Goal: Complete application form: Complete application form

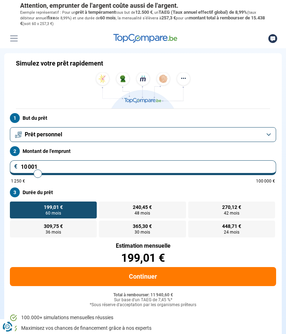
click at [269, 133] on button "Prêt personnel" at bounding box center [143, 134] width 266 height 15
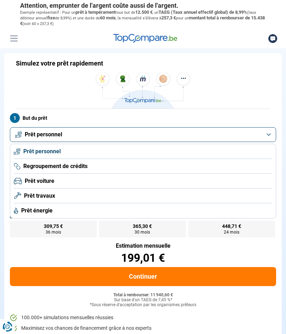
click at [58, 153] on span "Prêt personnel" at bounding box center [41, 152] width 37 height 8
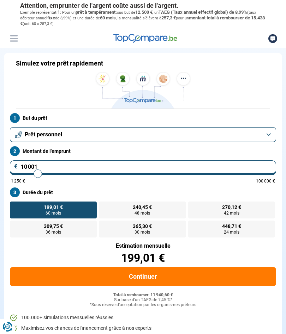
click at [39, 175] on input "range" at bounding box center [143, 173] width 264 height 1
type input "10000"
radio input "true"
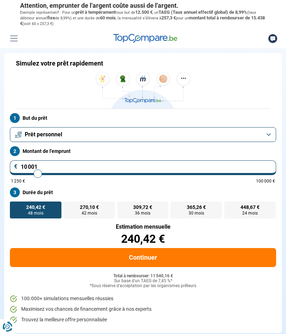
type input "11 500"
type input "11500"
type input "12 750"
type input "12750"
type input "13 500"
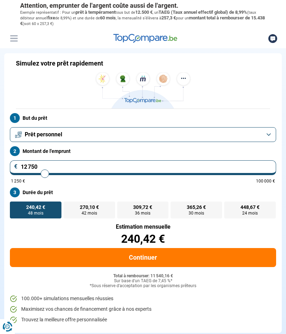
type input "13500"
type input "14 500"
type input "14500"
type input "16 250"
type input "16250"
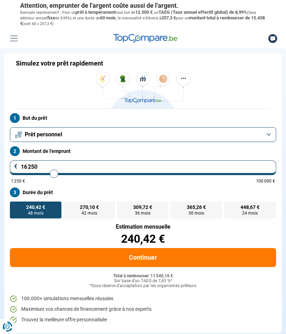
type input "17 750"
type input "17750"
type input "19 250"
type input "19250"
radio input "false"
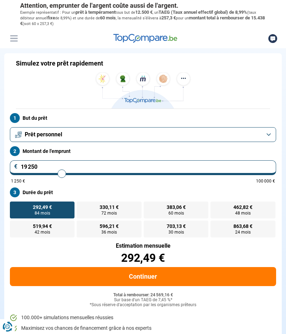
type input "18 500"
type input "18500"
type input "19 750"
type input "19750"
type input "21 000"
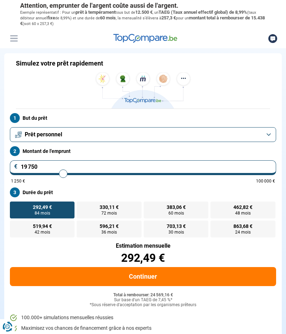
type input "21000"
type input "22 250"
type input "22250"
type input "24 750"
type input "24750"
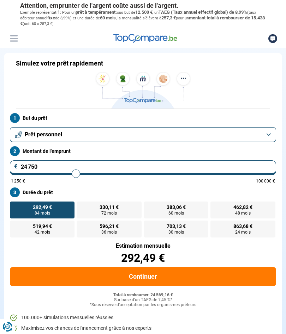
radio input "false"
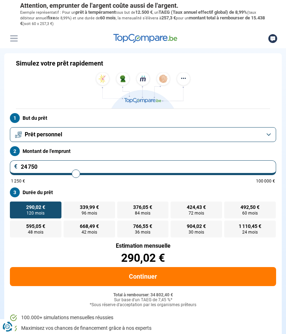
type input "26 250"
type input "26250"
type input "28 000"
type input "28000"
type input "29 000"
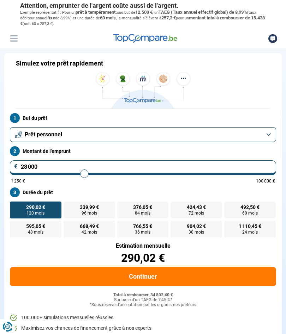
type input "29000"
type input "30 250"
type input "30250"
type input "32 000"
type input "32000"
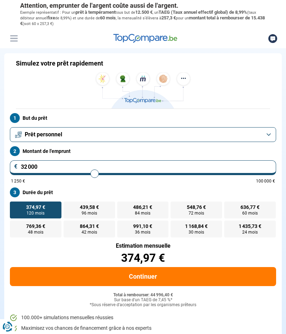
type input "31 750"
type input "31750"
type input "32 750"
type input "32750"
type input "34 750"
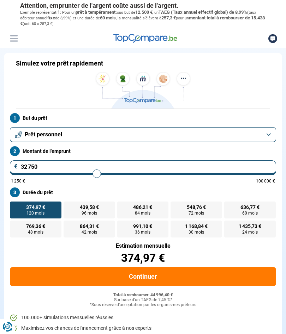
type input "34750"
type input "36 500"
type input "36500"
type input "38 250"
type input "38250"
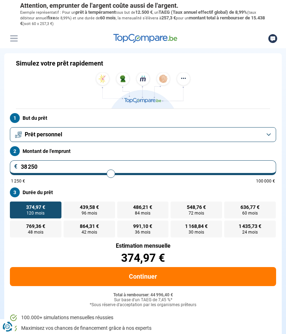
type input "39 750"
type input "39750"
type input "40 500"
type input "40500"
type input "40 750"
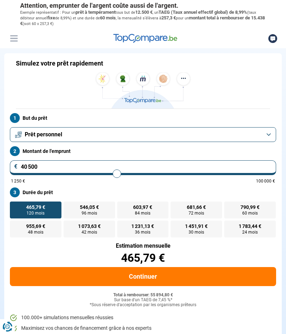
type input "40750"
type input "41 000"
type input "41000"
type input "41 750"
type input "41750"
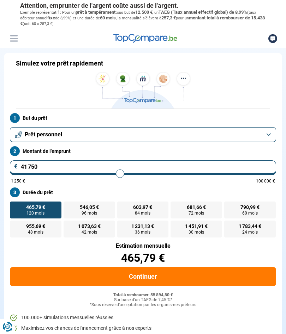
type input "42 000"
type input "42000"
type input "42 250"
type input "42250"
type input "42 750"
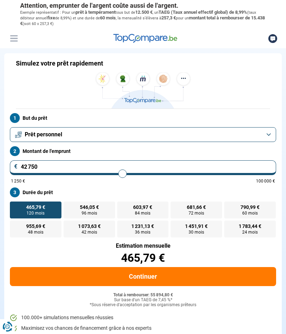
type input "43250"
type input "42 750"
type input "42750"
type input "42 500"
type input "42500"
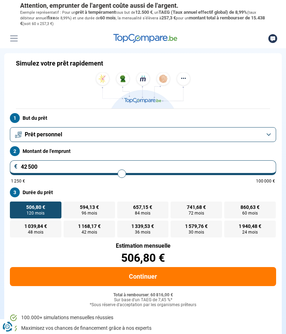
type input "42 250"
type input "42250"
type input "41 500"
type input "41500"
type input "40 750"
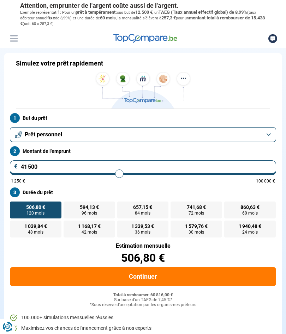
type input "40750"
type input "39 750"
type input "39750"
type input "39 000"
type input "39000"
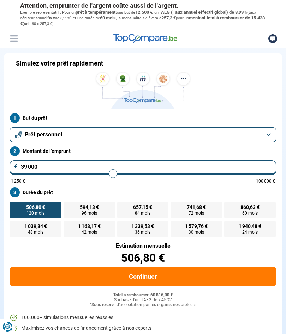
type input "38 250"
type input "38250"
type input "38 000"
type input "38000"
type input "37 500"
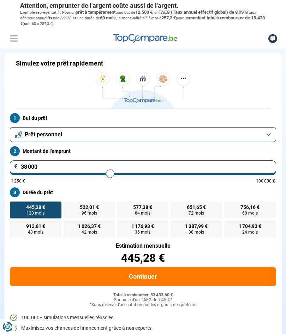
type input "37500"
type input "38 000"
type input "38000"
type input "38 750"
type input "38750"
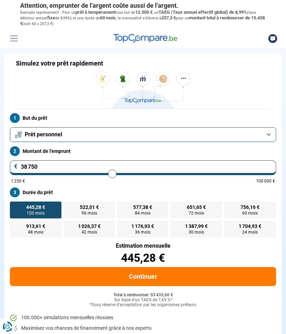
type input "39 250"
type input "39250"
type input "39 750"
type input "39750"
type input "40 500"
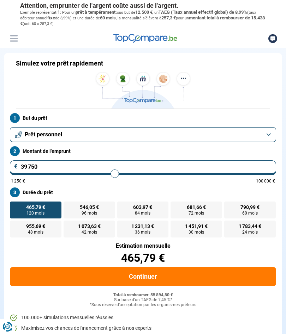
type input "40500"
type input "40 750"
type input "40750"
type input "41 000"
type input "41000"
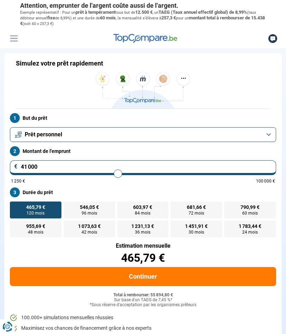
type input "41 250"
type input "41250"
type input "40 000"
type input "40000"
type input "39 750"
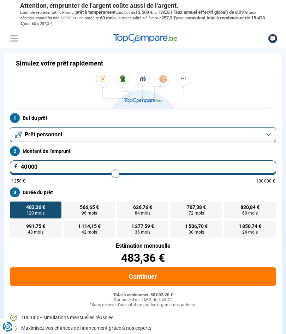
type input "39750"
type input "39 500"
type input "39500"
type input "39 250"
type input "39250"
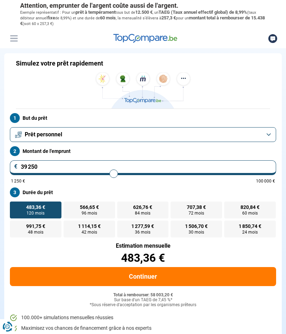
type input "39 000"
type input "39000"
click at [170, 281] on button "Continuer" at bounding box center [143, 276] width 266 height 19
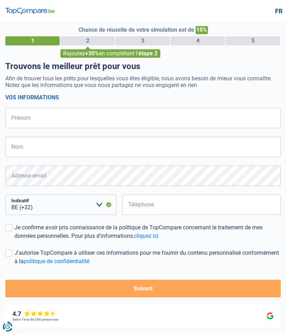
select select "32"
click at [54, 121] on input "Prénom" at bounding box center [142, 118] width 275 height 20
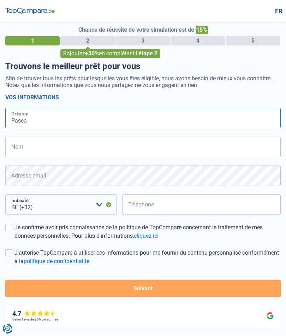
type input "Pascal"
